Goal: Task Accomplishment & Management: Manage account settings

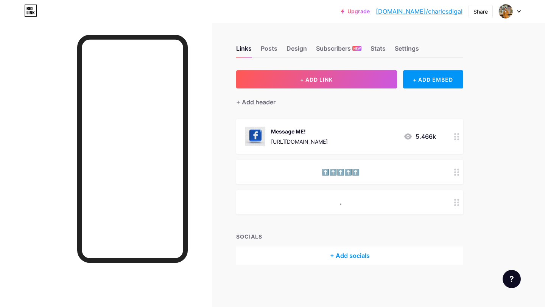
click at [455, 136] on circle at bounding box center [455, 137] width 2 height 2
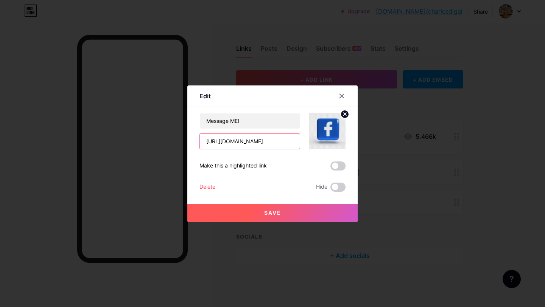
click at [284, 146] on input "[URL][DOMAIN_NAME]" at bounding box center [250, 141] width 100 height 15
drag, startPoint x: 282, startPoint y: 141, endPoint x: 238, endPoint y: 142, distance: 43.9
click at [238, 142] on input "[URL][DOMAIN_NAME]" at bounding box center [250, 141] width 100 height 15
paste input "[URL][DOMAIN_NAME][DOMAIN_NAME][PERSON_NAME]"
type input "h"
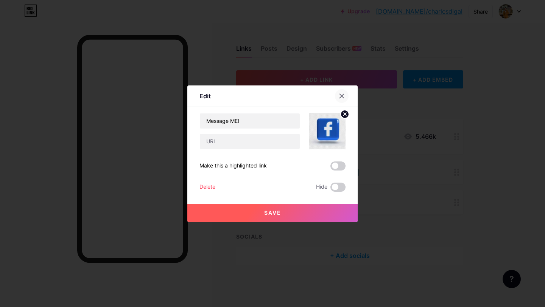
click at [341, 94] on icon at bounding box center [341, 96] width 6 height 6
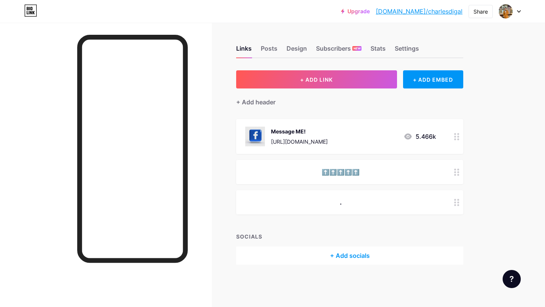
click at [458, 135] on icon at bounding box center [456, 136] width 5 height 7
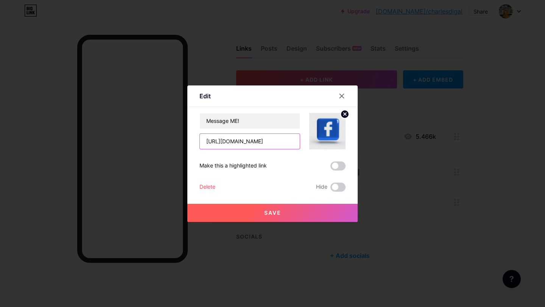
click at [284, 143] on input "[URL][DOMAIN_NAME]" at bounding box center [250, 141] width 100 height 15
click at [257, 141] on input "[URL][DOMAIN_NAME][PERSON_NAME]" at bounding box center [250, 141] width 100 height 15
type input "[URL][DOMAIN_NAME][DOMAIN_NAME][PERSON_NAME]"
click at [276, 213] on span "Save" at bounding box center [272, 213] width 17 height 6
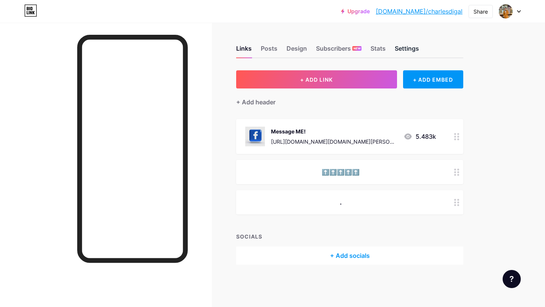
click at [405, 50] on div "Settings" at bounding box center [406, 51] width 24 height 14
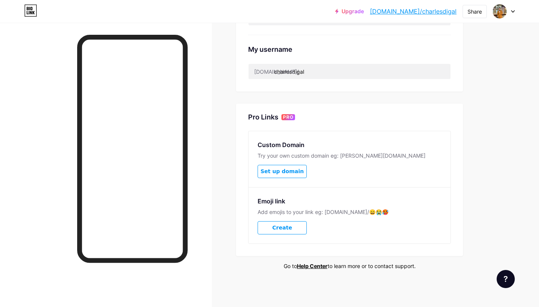
scroll to position [22, 0]
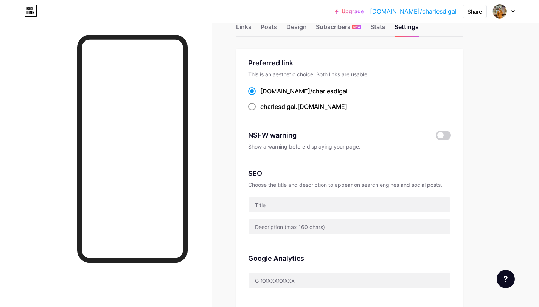
click at [251, 106] on span at bounding box center [252, 107] width 8 height 8
click at [260, 111] on input "charlesdigal .[DOMAIN_NAME]" at bounding box center [262, 113] width 5 height 5
radio input "true"
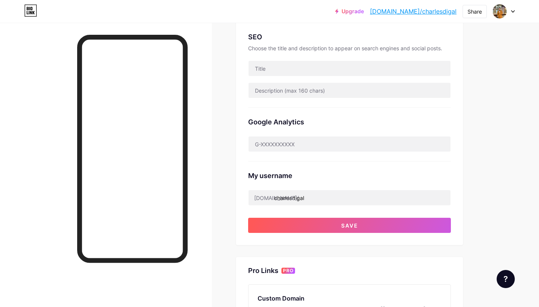
scroll to position [312, 0]
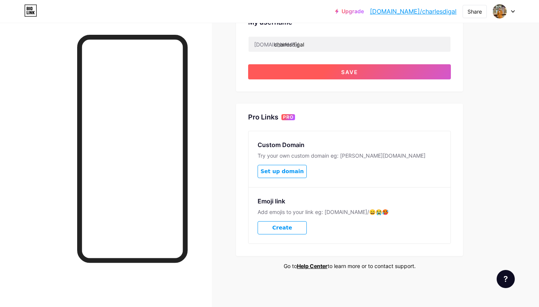
click at [354, 76] on button "Save" at bounding box center [349, 71] width 203 height 15
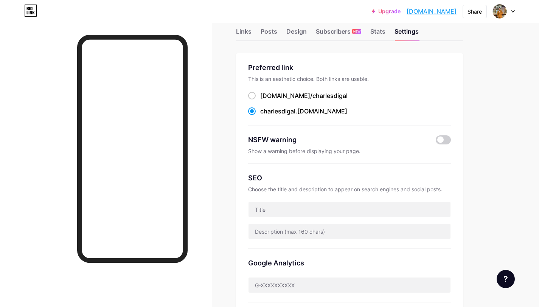
scroll to position [0, 0]
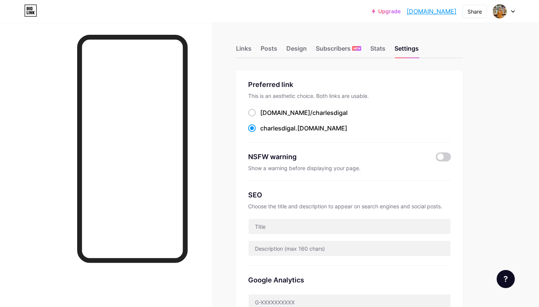
drag, startPoint x: 398, startPoint y: 11, endPoint x: 457, endPoint y: 14, distance: 59.1
click at [457, 14] on div "Upgrade [DOMAIN_NAME]... [DOMAIN_NAME] Share Switch accounts [PERSON_NAME] [DOM…" at bounding box center [443, 12] width 143 height 14
copy link "[DOMAIN_NAME]"
click at [245, 50] on div "Links" at bounding box center [244, 51] width 16 height 14
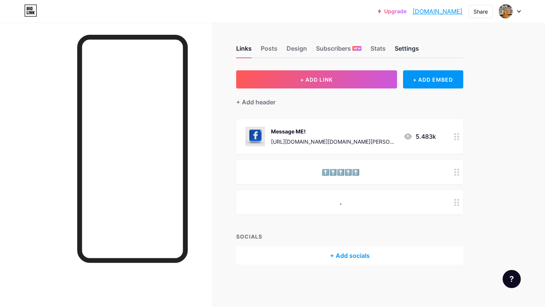
click at [396, 50] on div "Settings" at bounding box center [406, 51] width 24 height 14
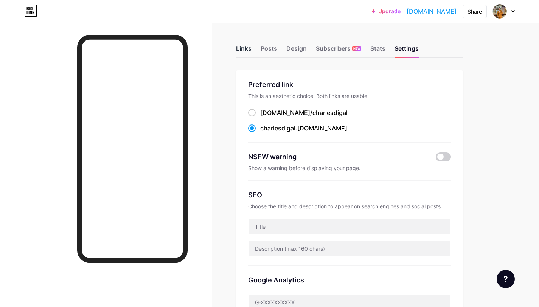
click at [241, 46] on div "Links" at bounding box center [244, 51] width 16 height 14
